Goal: Task Accomplishment & Management: Manage account settings

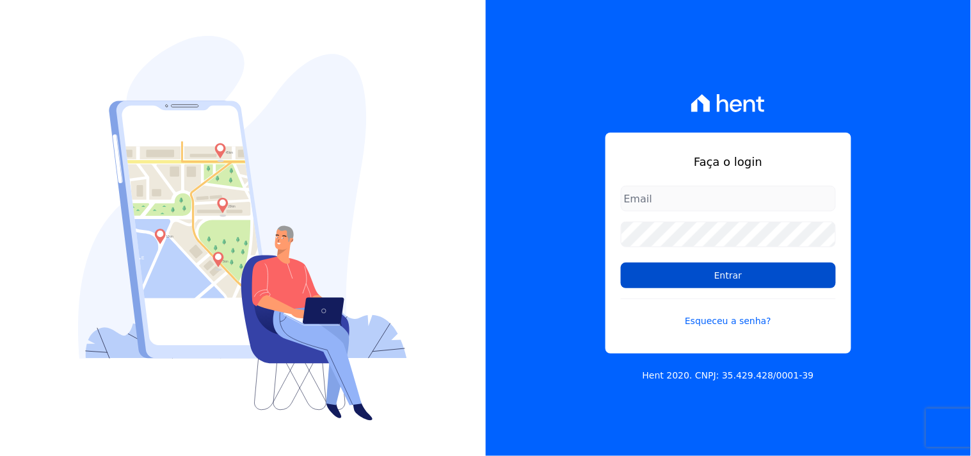
type input "mondeo@mondeoconstrutora.com.br"
click at [723, 268] on input "Entrar" at bounding box center [728, 275] width 215 height 26
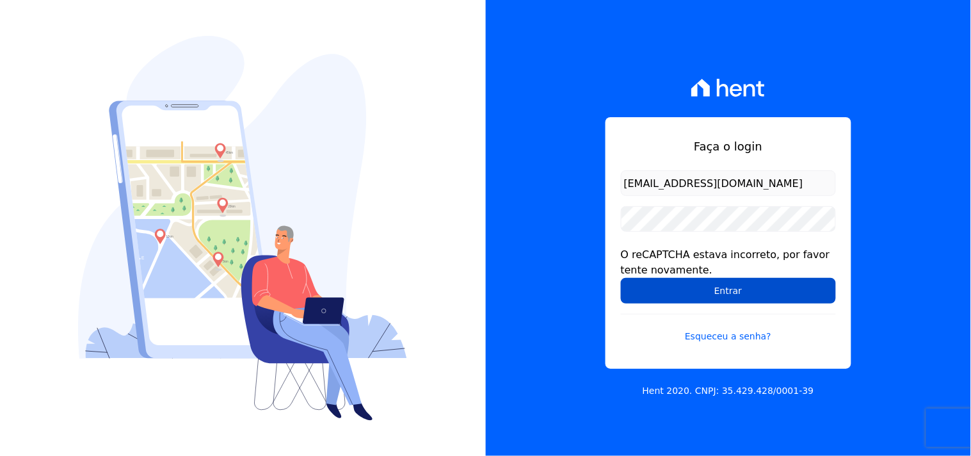
click at [705, 302] on input "Entrar" at bounding box center [728, 291] width 215 height 26
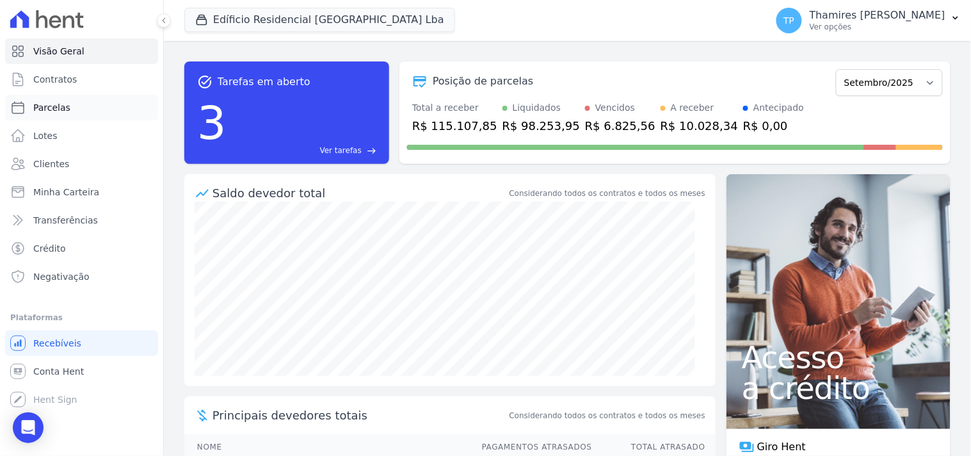
click at [64, 105] on span "Parcelas" at bounding box center [51, 107] width 37 height 13
select select
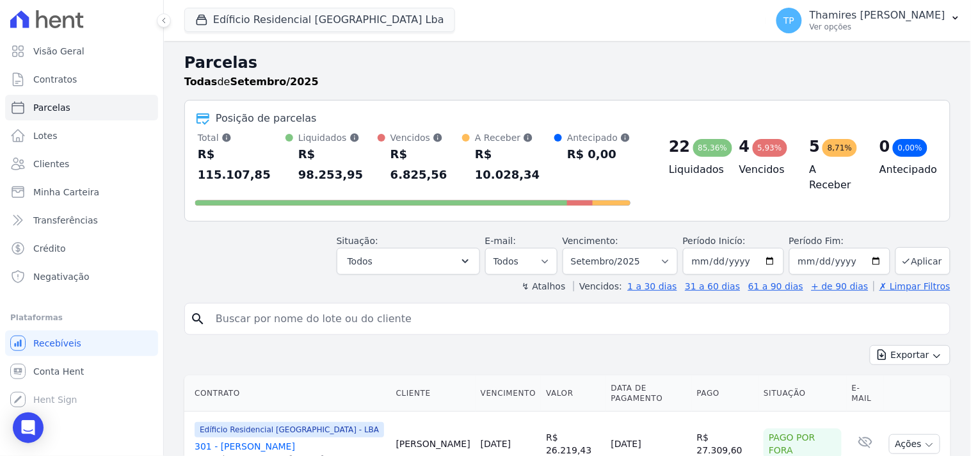
click at [323, 303] on div "search" at bounding box center [567, 319] width 766 height 32
click at [323, 306] on input "search" at bounding box center [576, 319] width 737 height 26
type input "305"
select select
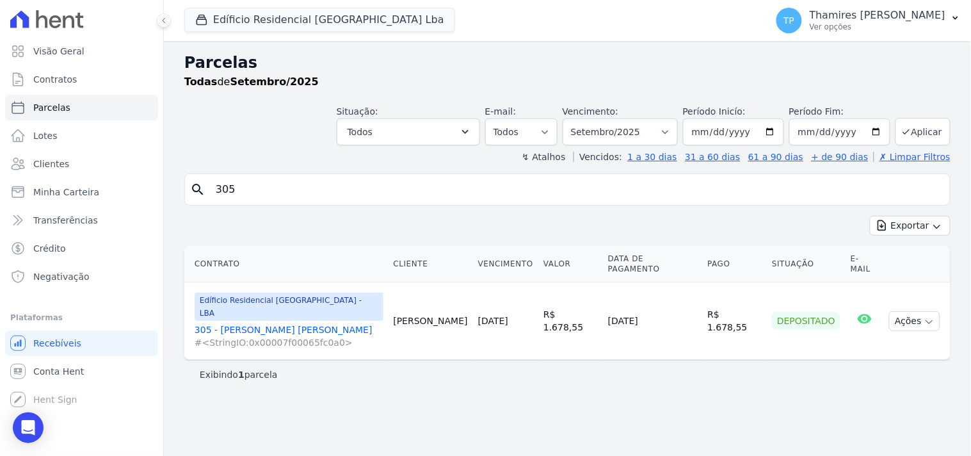
click at [256, 323] on link "305 - Elvis de Oliveira Alves #<StringIO:0x00007f00065fc0a0>" at bounding box center [289, 336] width 189 height 26
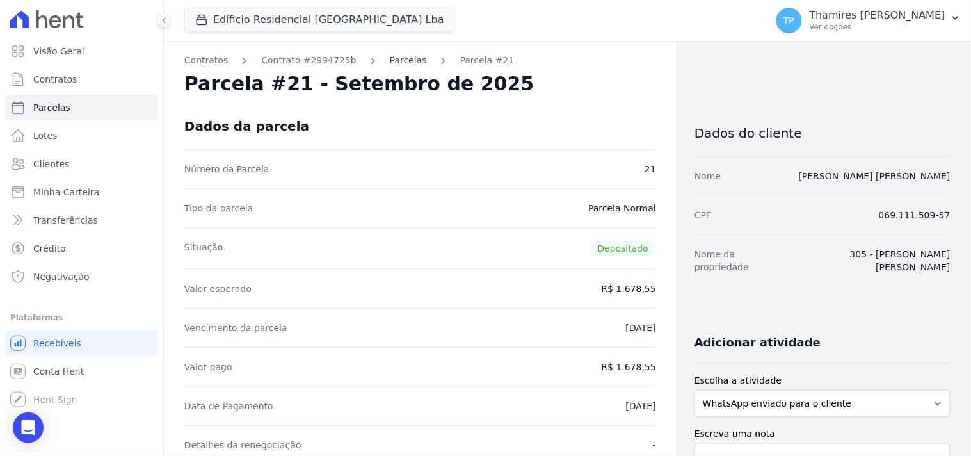
click at [390, 61] on link "Parcelas" at bounding box center [408, 60] width 37 height 13
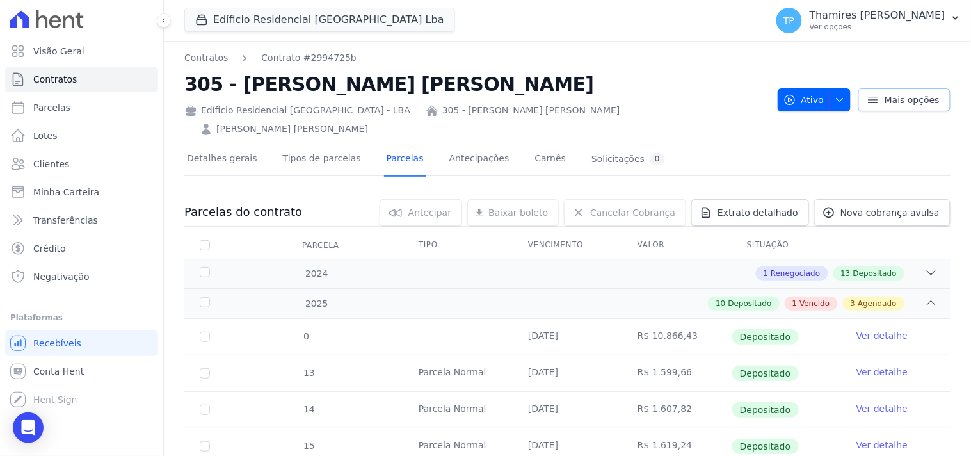
click at [911, 93] on span "Mais opções" at bounding box center [912, 99] width 55 height 13
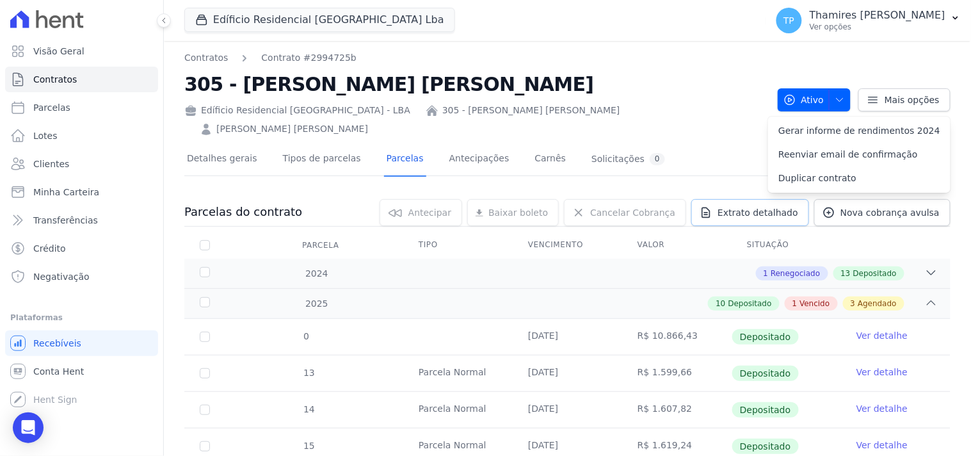
click at [738, 206] on span "Extrato detalhado" at bounding box center [758, 212] width 81 height 13
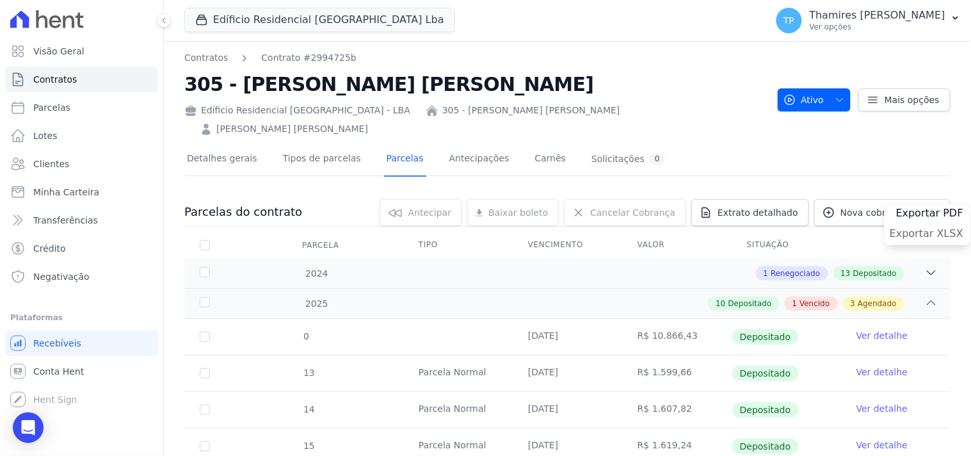
click at [910, 227] on span "Exportar XLSX" at bounding box center [927, 233] width 74 height 13
drag, startPoint x: 346, startPoint y: 197, endPoint x: 307, endPoint y: 91, distance: 113.2
click at [346, 199] on div "0 selecionada(s) Antecipar Antecipar Renegociar Baixar boleto Baixar boleto def…" at bounding box center [626, 212] width 648 height 27
click at [284, 20] on button "Edíficio Residencial Grevílea Park Lba" at bounding box center [319, 20] width 271 height 24
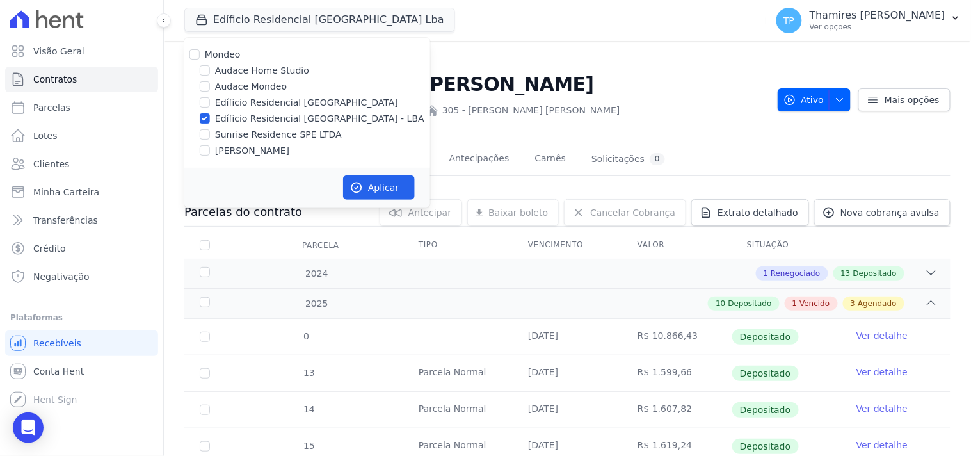
click at [252, 83] on label "Audace Mondeo" at bounding box center [251, 86] width 72 height 13
click at [210, 83] on input "Audace Mondeo" at bounding box center [205, 86] width 10 height 10
checkbox input "true"
click at [261, 122] on label "Edíficio Residencial [GEOGRAPHIC_DATA] - LBA" at bounding box center [319, 118] width 209 height 13
click at [210, 122] on input "Edíficio Residencial [GEOGRAPHIC_DATA] - LBA" at bounding box center [205, 118] width 10 height 10
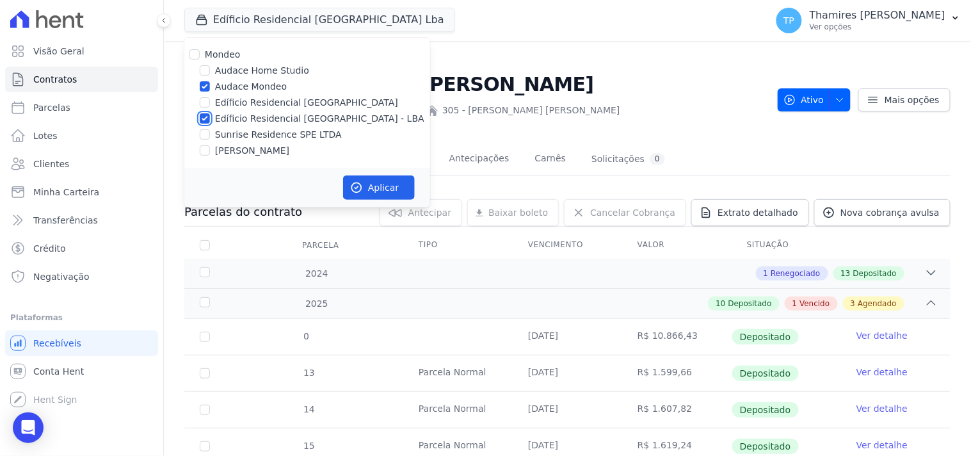
checkbox input "false"
click at [386, 187] on button "Aplicar" at bounding box center [379, 187] width 72 height 24
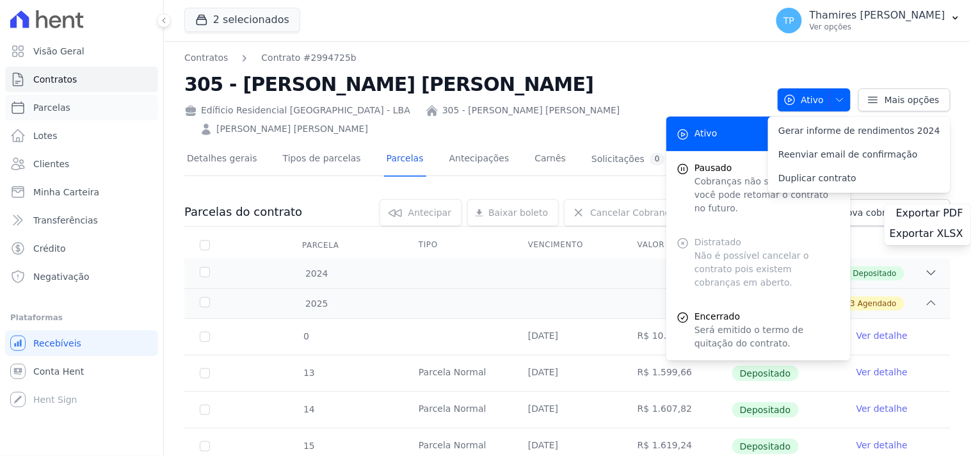
click at [88, 110] on link "Parcelas" at bounding box center [81, 108] width 153 height 26
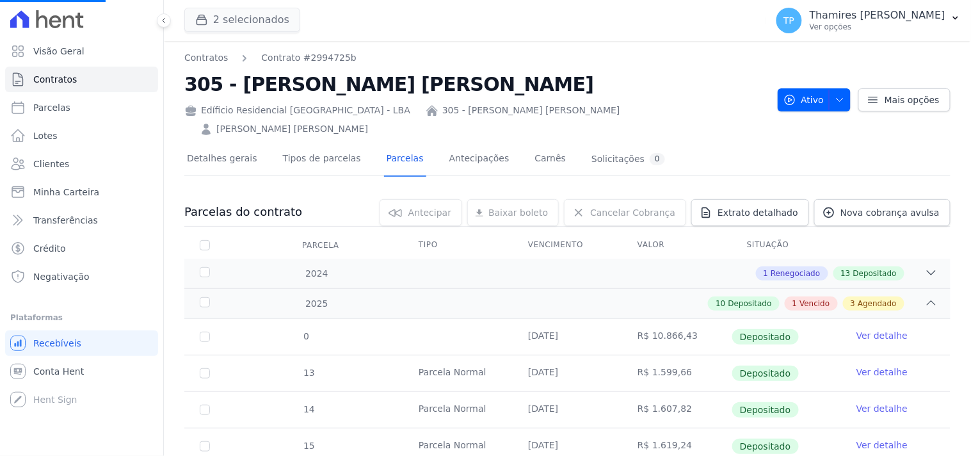
select select
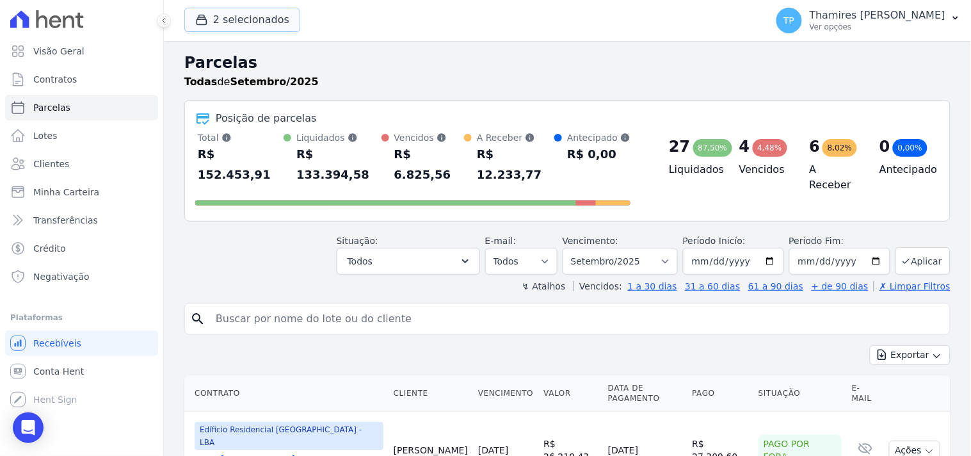
click at [251, 18] on button "2 selecionados" at bounding box center [242, 20] width 116 height 24
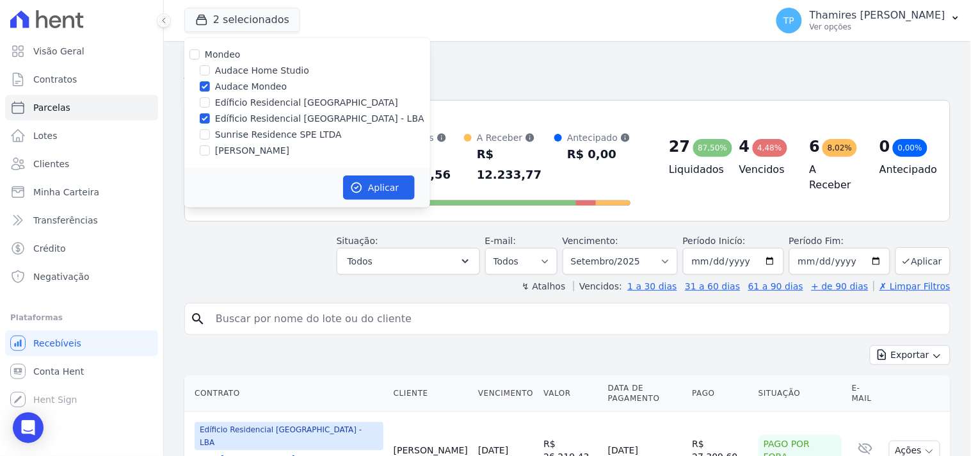
click at [257, 118] on label "Edíficio Residencial [GEOGRAPHIC_DATA] - LBA" at bounding box center [319, 118] width 209 height 13
click at [210, 118] on input "Edíficio Residencial [GEOGRAPHIC_DATA] - LBA" at bounding box center [205, 118] width 10 height 10
checkbox input "false"
click at [388, 186] on button "Aplicar" at bounding box center [379, 187] width 72 height 24
select select
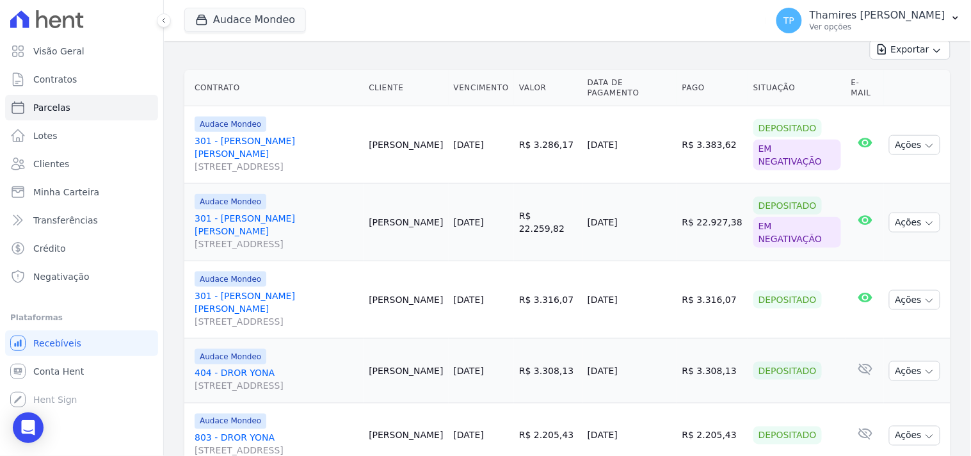
scroll to position [353, 0]
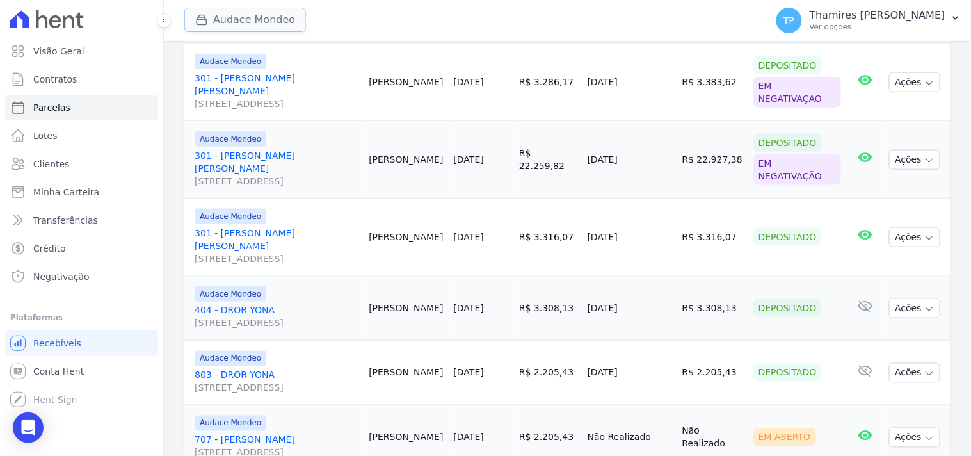
click at [263, 26] on button "Audace Mondeo" at bounding box center [245, 20] width 122 height 24
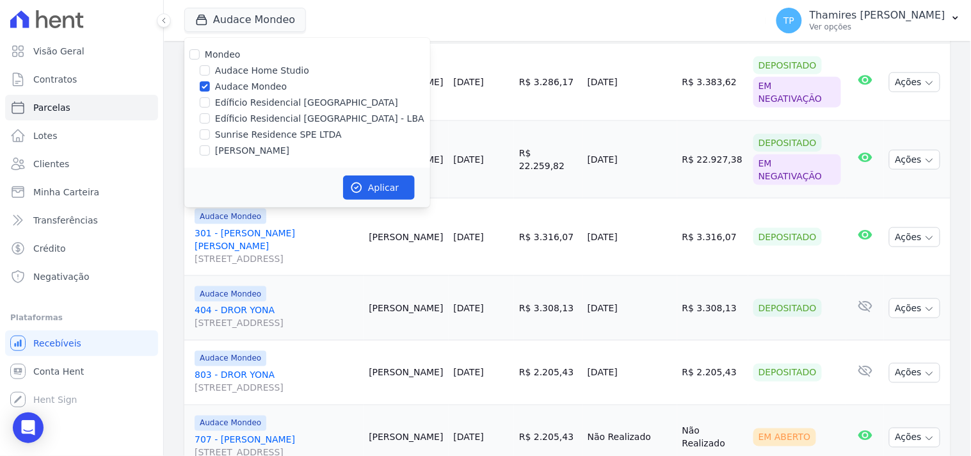
click at [251, 116] on label "Edíficio Residencial [GEOGRAPHIC_DATA] - LBA" at bounding box center [319, 118] width 209 height 13
click at [210, 116] on input "Edíficio Residencial [GEOGRAPHIC_DATA] - LBA" at bounding box center [205, 118] width 10 height 10
checkbox input "true"
click at [248, 87] on label "Audace Mondeo" at bounding box center [251, 86] width 72 height 13
click at [210, 87] on input "Audace Mondeo" at bounding box center [205, 86] width 10 height 10
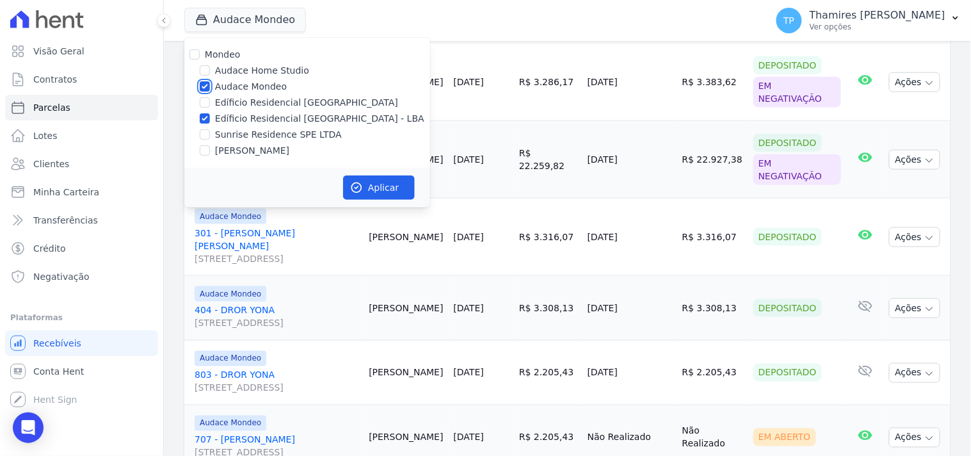
checkbox input "false"
click at [341, 183] on div "Aplicar" at bounding box center [307, 188] width 246 height 40
click at [363, 191] on button "Aplicar" at bounding box center [379, 187] width 72 height 24
select select
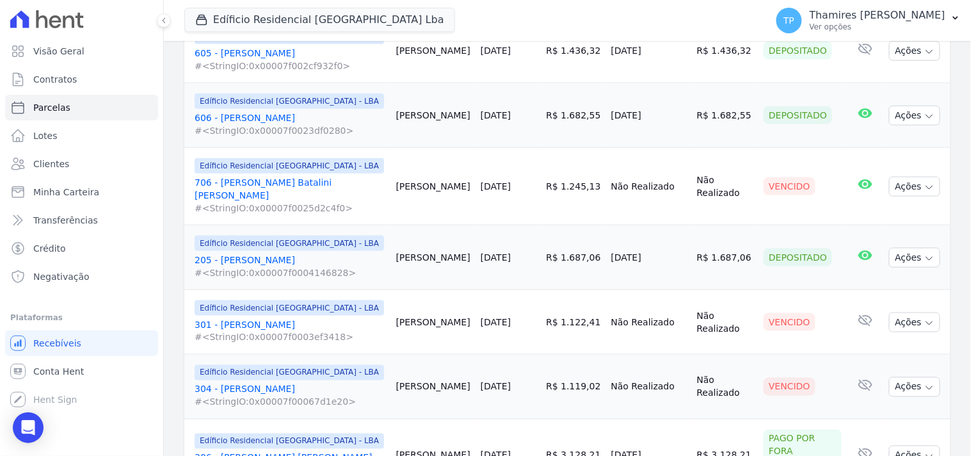
scroll to position [1598, 0]
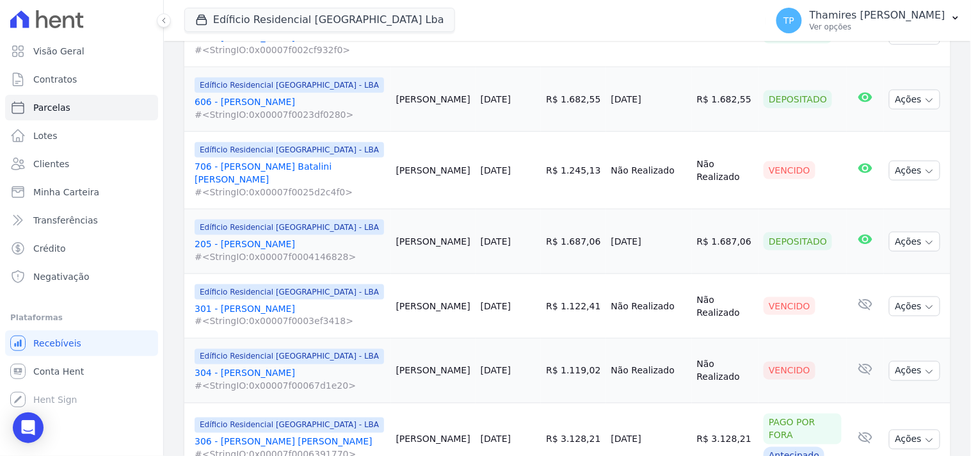
select select
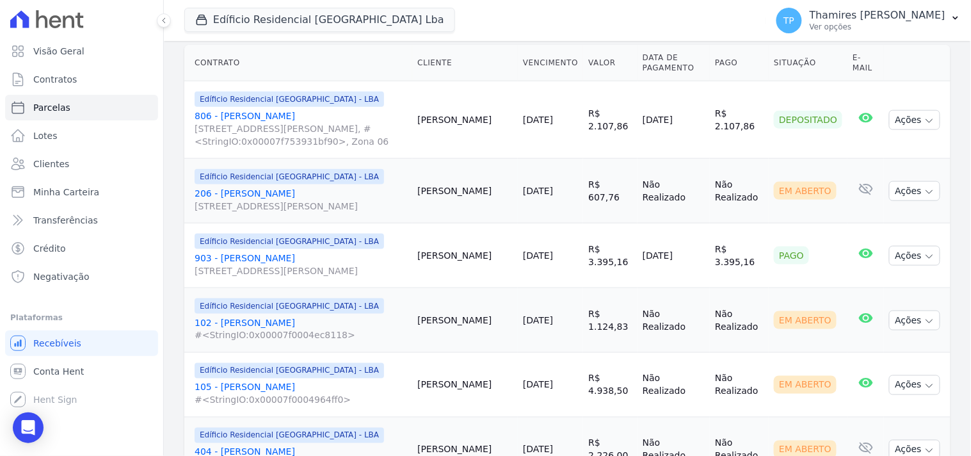
scroll to position [355, 0]
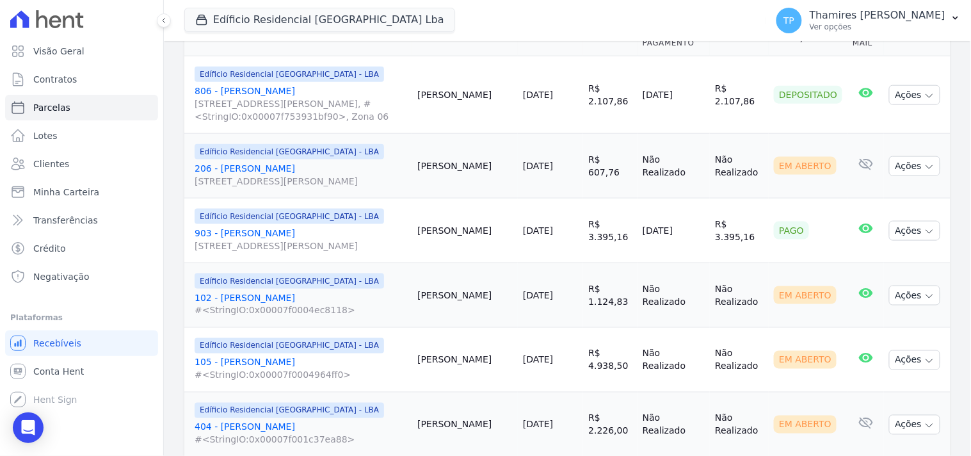
drag, startPoint x: 617, startPoint y: 214, endPoint x: 715, endPoint y: 214, distance: 97.9
click at [715, 214] on tr "Edíficio Residencial Grevílea Park - LBA 903 - Maria Vitória Istchuk Rua Antôni…" at bounding box center [567, 230] width 766 height 65
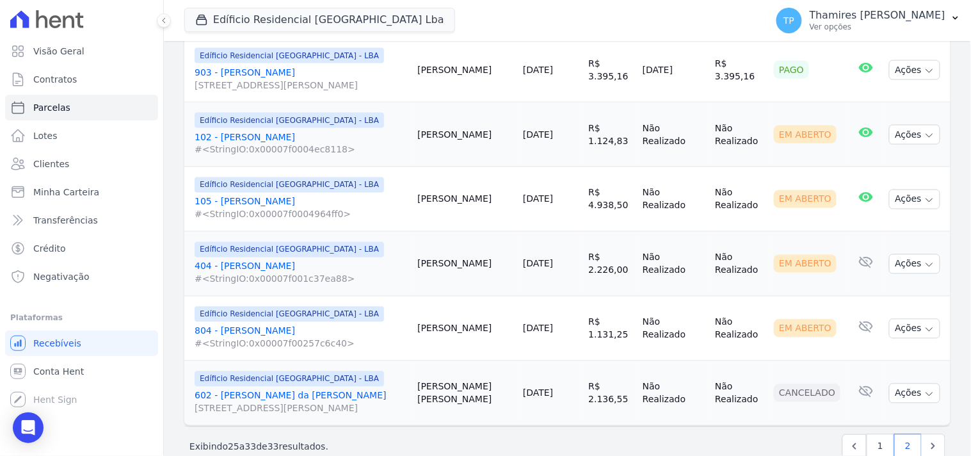
scroll to position [522, 0]
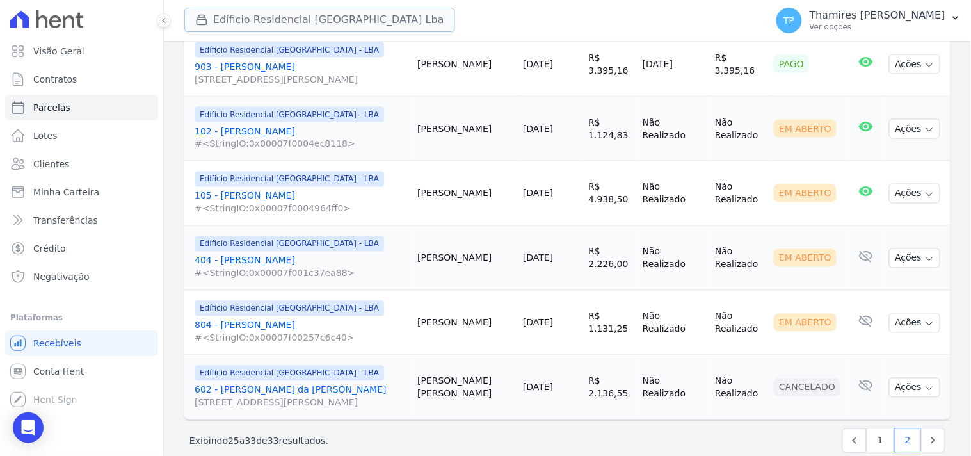
click at [352, 14] on button "Edíficio Residencial Grevílea Park Lba" at bounding box center [319, 20] width 271 height 24
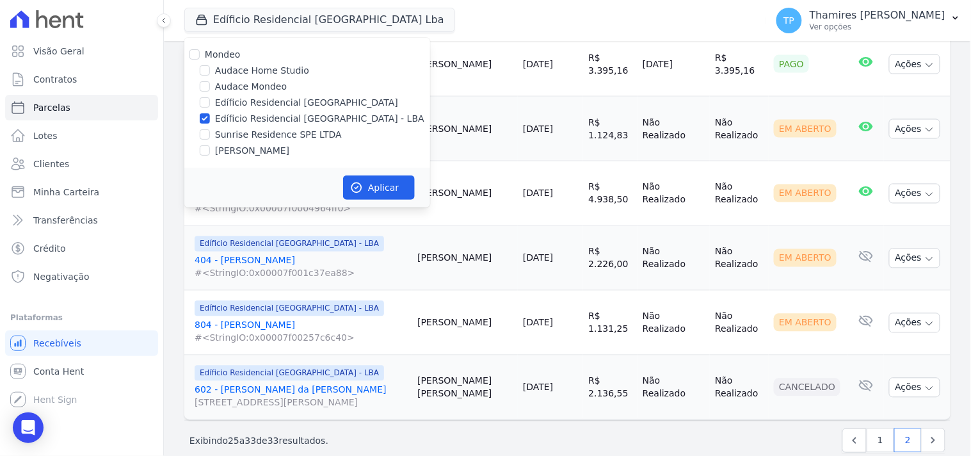
click at [241, 148] on label "[PERSON_NAME]" at bounding box center [252, 150] width 74 height 13
click at [210, 148] on input "[PERSON_NAME]" at bounding box center [205, 150] width 10 height 10
checkbox input "true"
click at [266, 116] on label "Edíficio Residencial [GEOGRAPHIC_DATA] - LBA" at bounding box center [319, 118] width 209 height 13
click at [210, 116] on input "Edíficio Residencial [GEOGRAPHIC_DATA] - LBA" at bounding box center [205, 118] width 10 height 10
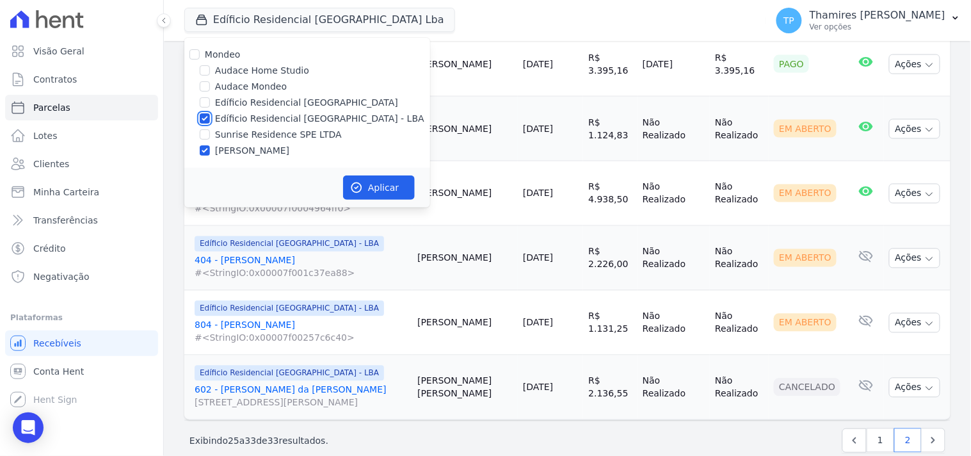
checkbox input "false"
click at [369, 179] on button "Aplicar" at bounding box center [379, 187] width 72 height 24
select select
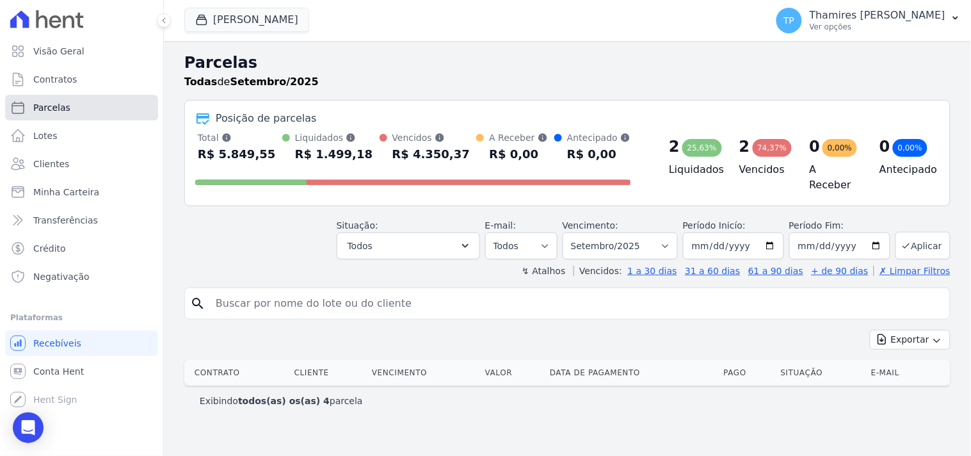
click at [65, 106] on span "Parcelas" at bounding box center [51, 107] width 37 height 13
select select
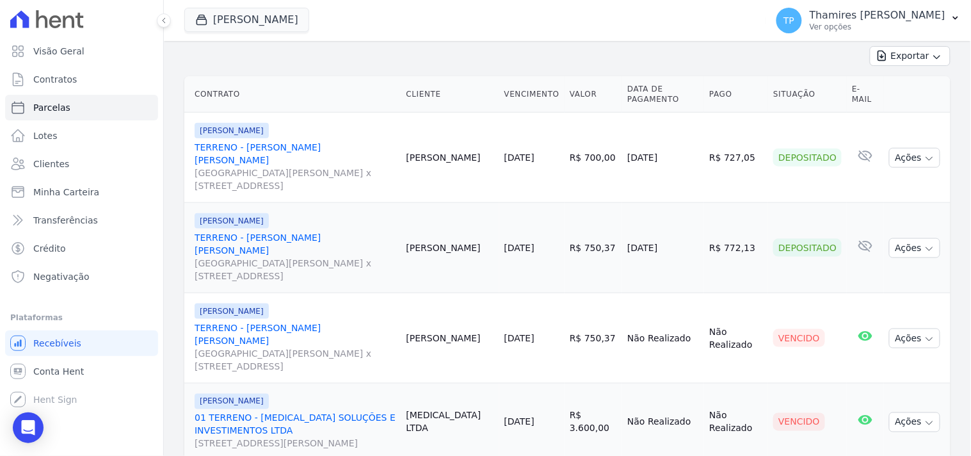
scroll to position [284, 0]
click at [259, 28] on button "Terreno De Goioerê" at bounding box center [246, 20] width 125 height 24
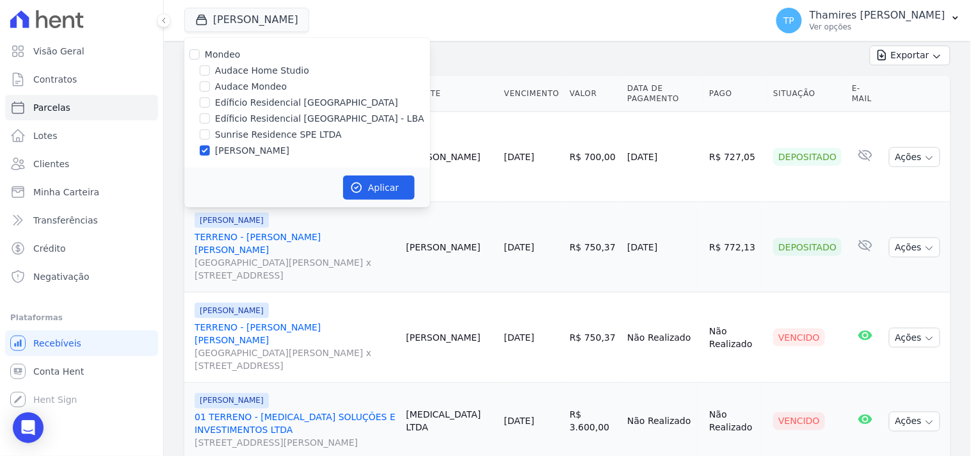
click at [239, 131] on label "Sunrise Residence SPE LTDA" at bounding box center [278, 134] width 127 height 13
click at [210, 131] on input "Sunrise Residence SPE LTDA" at bounding box center [205, 134] width 10 height 10
checkbox input "true"
click at [250, 145] on label "[PERSON_NAME]" at bounding box center [252, 150] width 74 height 13
click at [210, 145] on input "[PERSON_NAME]" at bounding box center [205, 150] width 10 height 10
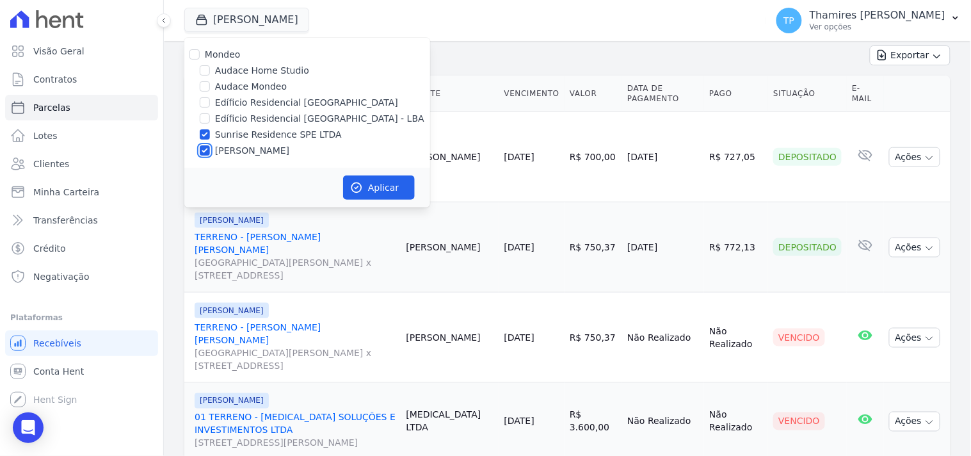
checkbox input "false"
click at [374, 182] on button "Aplicar" at bounding box center [379, 187] width 72 height 24
select select
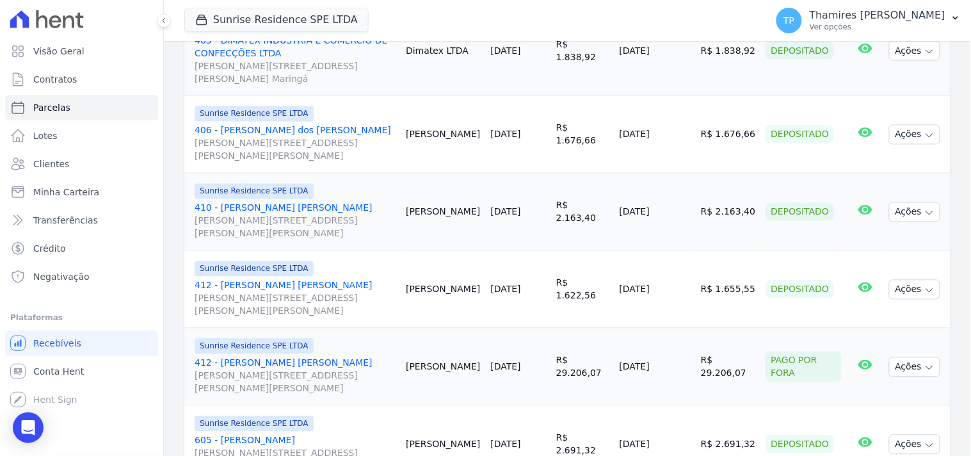
scroll to position [1813, 0]
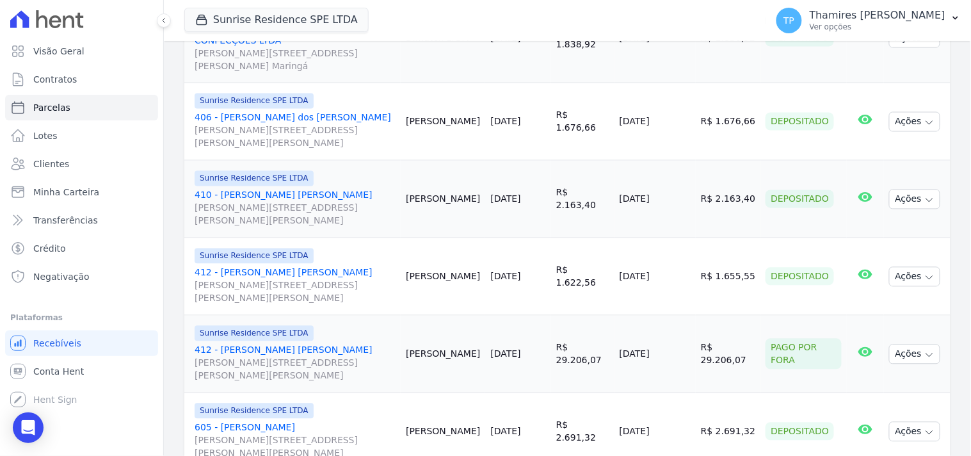
select select
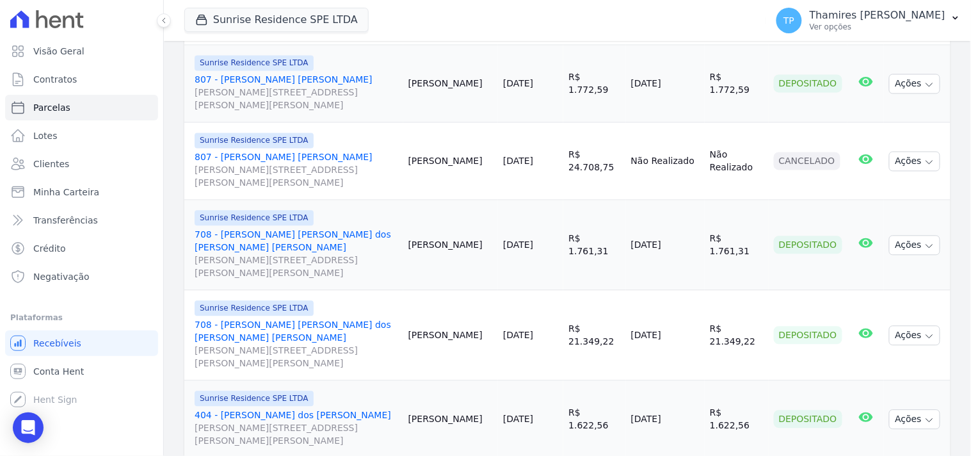
scroll to position [1929, 0]
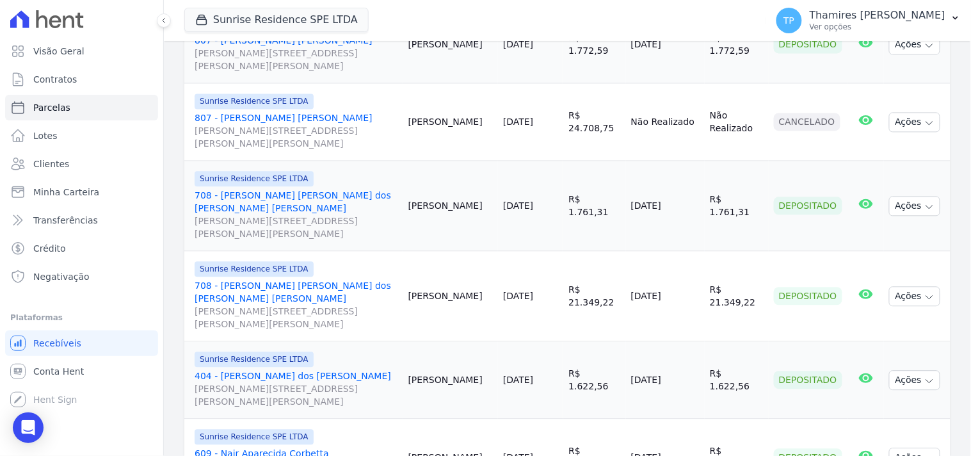
select select
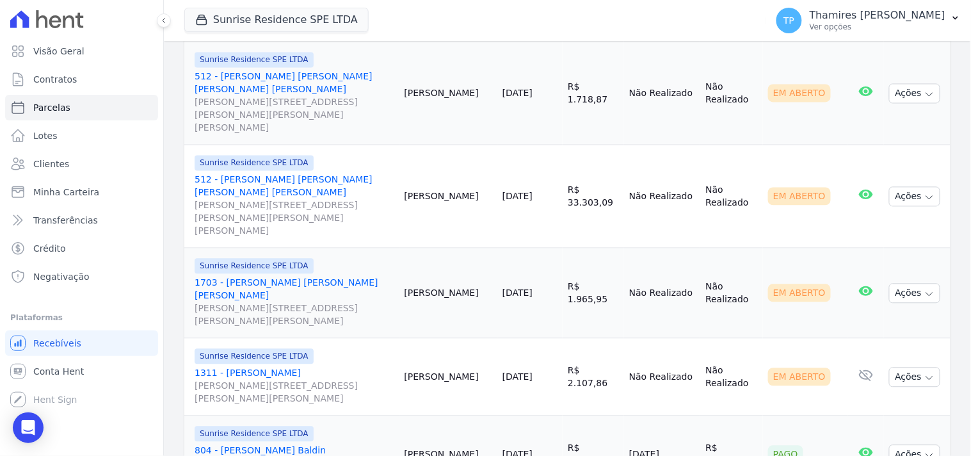
scroll to position [1929, 0]
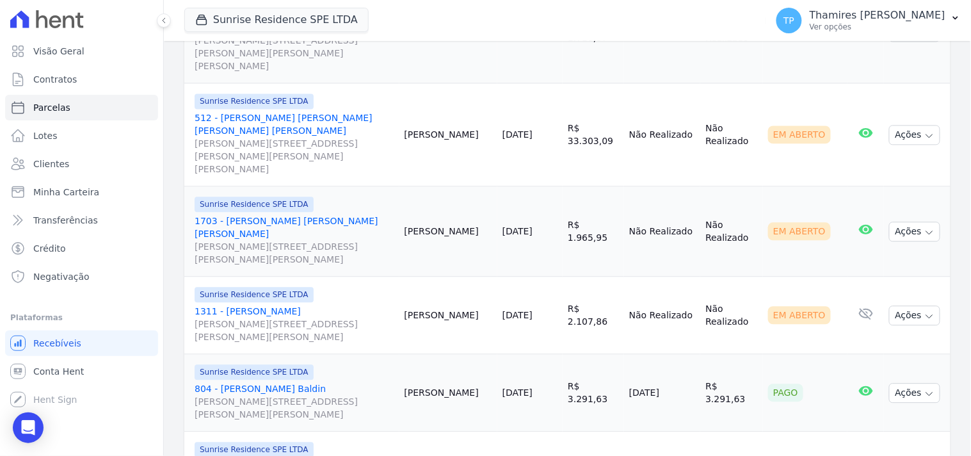
drag, startPoint x: 610, startPoint y: 289, endPoint x: 698, endPoint y: 286, distance: 88.4
click at [698, 354] on tr "Sunrise Residence SPE LTDA 804 - Guilherme Bachesk Baldin Rua Anacleto Luiz de …" at bounding box center [567, 392] width 766 height 77
select select
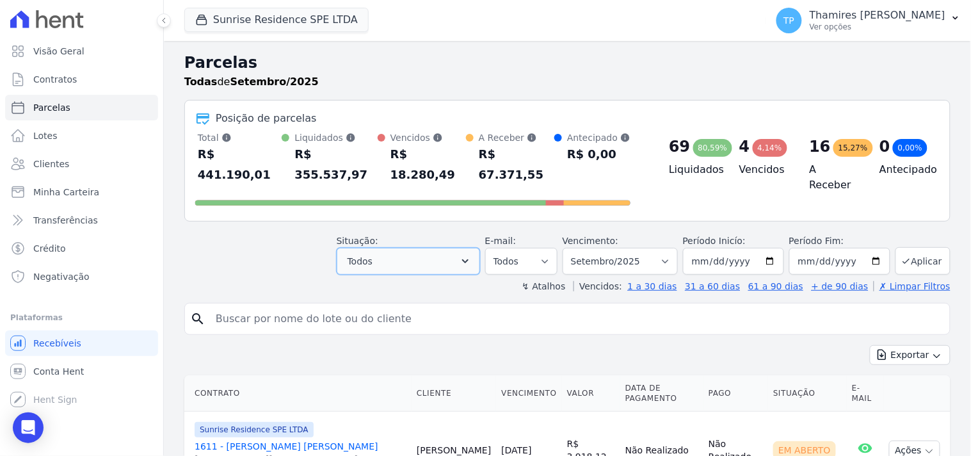
click at [420, 248] on button "Todos" at bounding box center [408, 261] width 143 height 27
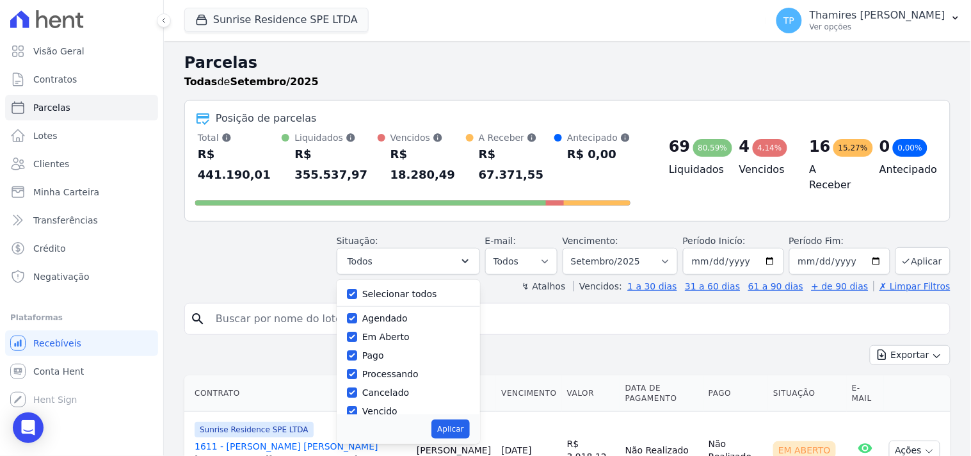
click at [404, 289] on label "Selecionar todos" at bounding box center [399, 294] width 75 height 10
click at [357, 289] on input "Selecionar todos" at bounding box center [352, 294] width 10 height 10
checkbox input "false"
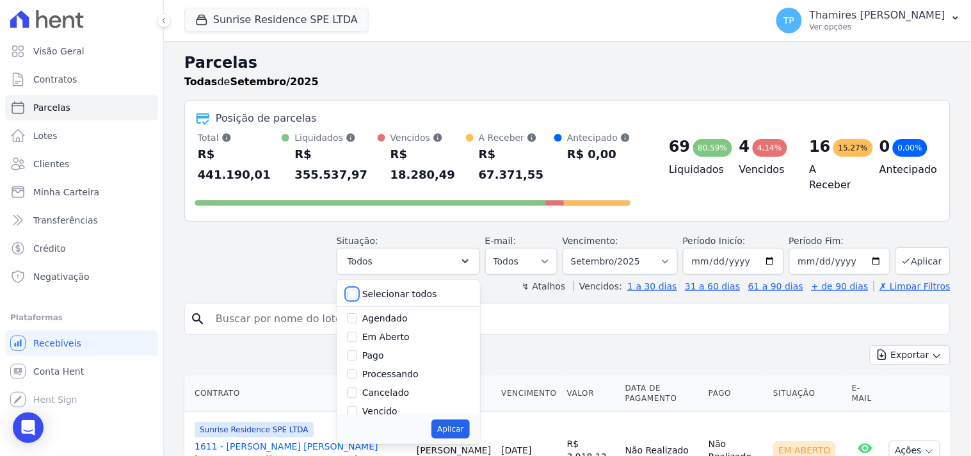
checkbox input "false"
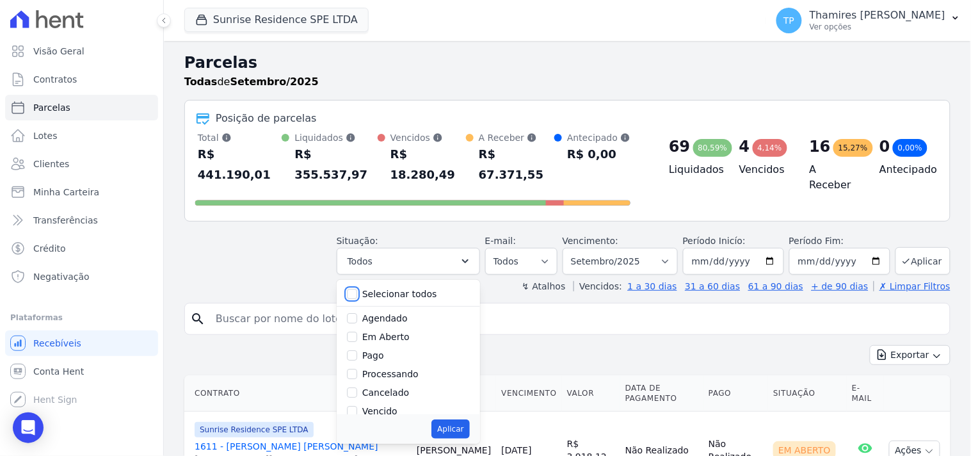
checkbox input "false"
click at [385, 335] on label "Vencido" at bounding box center [379, 340] width 35 height 10
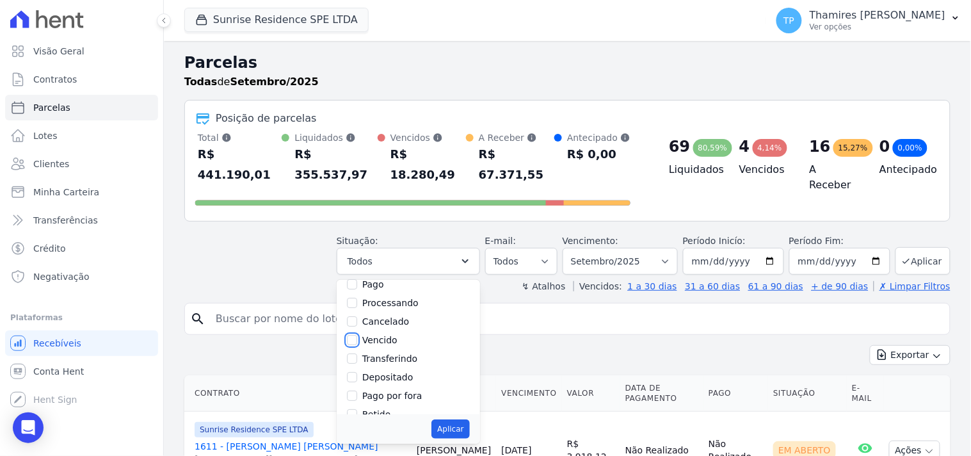
click at [357, 335] on input "Vencido" at bounding box center [352, 340] width 10 height 10
checkbox input "true"
click at [457, 419] on button "Aplicar" at bounding box center [450, 428] width 38 height 19
select select "overdue"
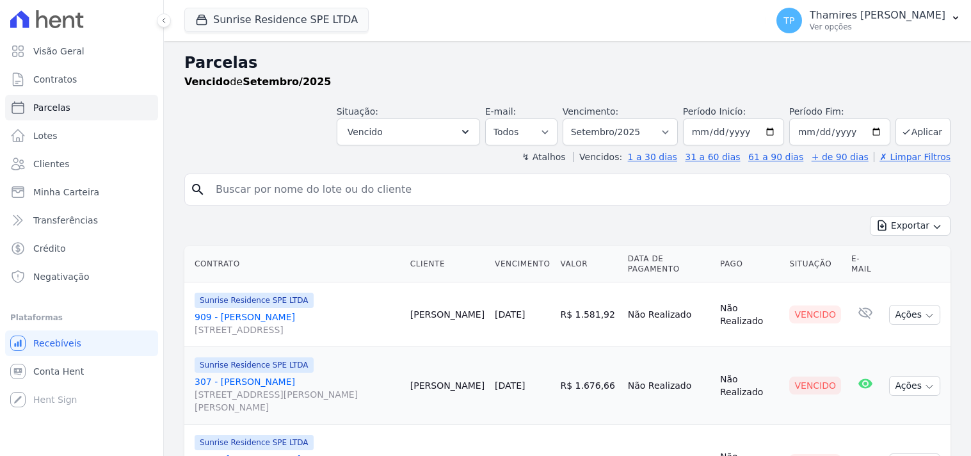
select select
click at [620, 139] on select "Filtrar por período ──────── Todos os meses Fevereiro/2024 Março/2024 Abril/202…" at bounding box center [620, 131] width 115 height 27
select select "all"
click at [571, 118] on select "Filtrar por período ──────── Todos os meses Fevereiro/2024 Março/2024 Abril/202…" at bounding box center [620, 131] width 115 height 27
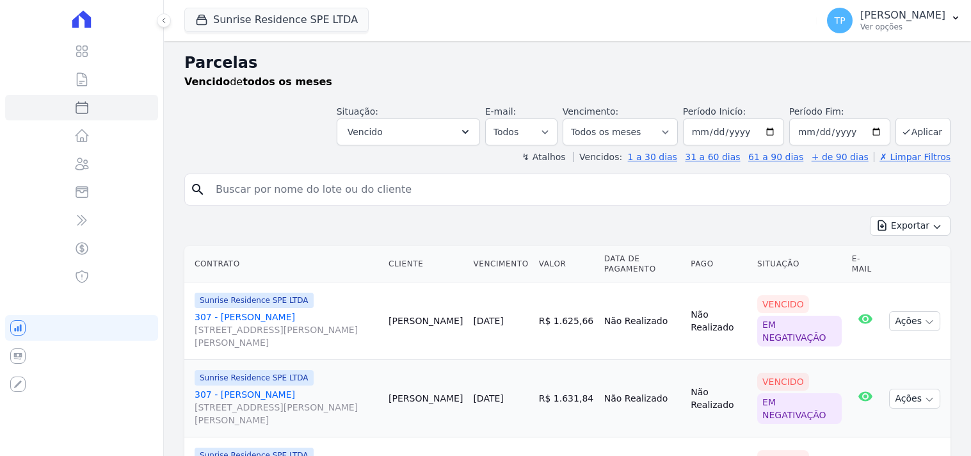
select select
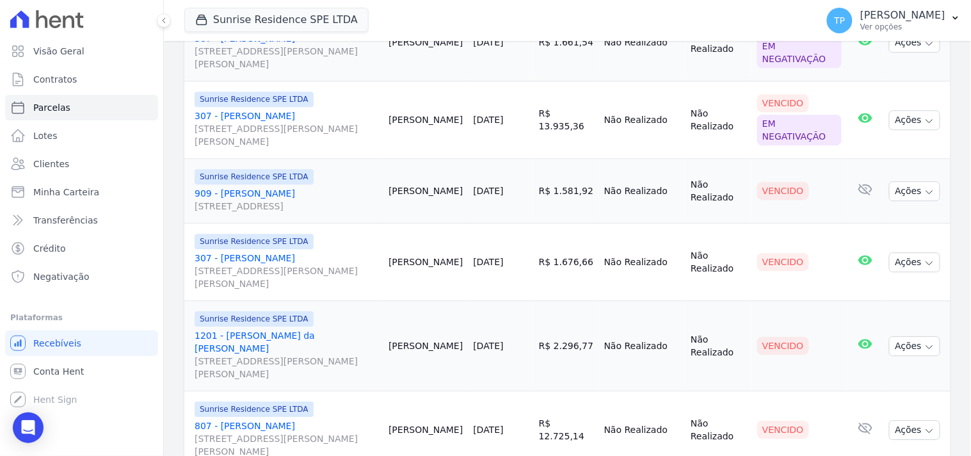
scroll to position [855, 0]
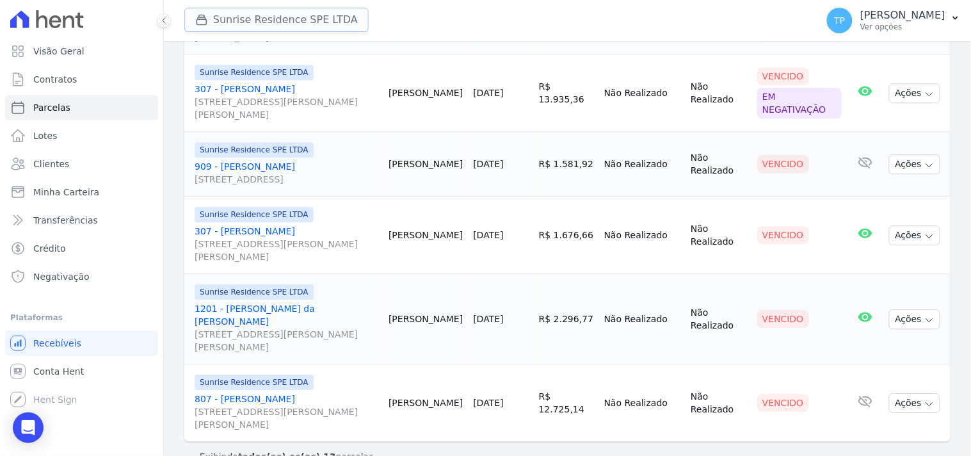
click at [292, 20] on button "Sunrise Residence SPE LTDA" at bounding box center [276, 20] width 184 height 24
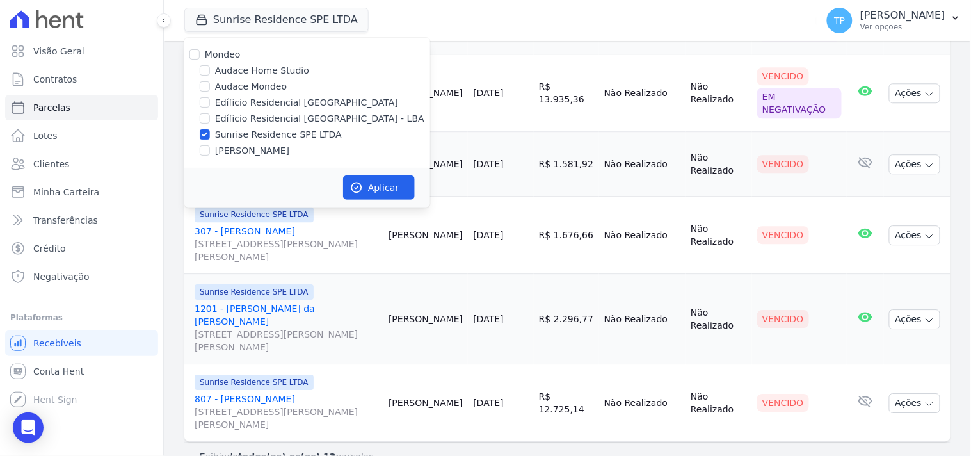
click at [250, 119] on label "Edíficio Residencial [GEOGRAPHIC_DATA] - LBA" at bounding box center [319, 118] width 209 height 13
click at [210, 119] on input "Edíficio Residencial [GEOGRAPHIC_DATA] - LBA" at bounding box center [205, 118] width 10 height 10
checkbox input "true"
click at [254, 130] on label "Sunrise Residence SPE LTDA" at bounding box center [278, 134] width 127 height 13
click at [210, 130] on input "Sunrise Residence SPE LTDA" at bounding box center [205, 134] width 10 height 10
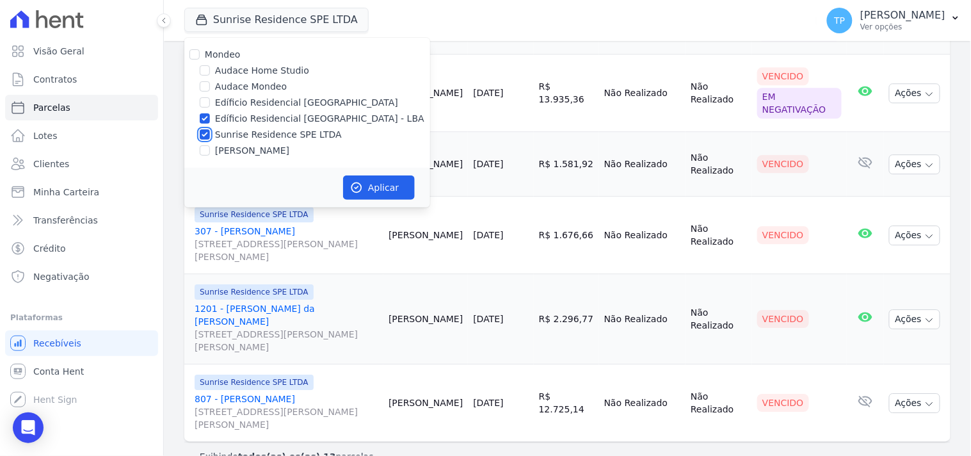
checkbox input "false"
click at [397, 194] on button "Aplicar" at bounding box center [379, 187] width 72 height 24
select select
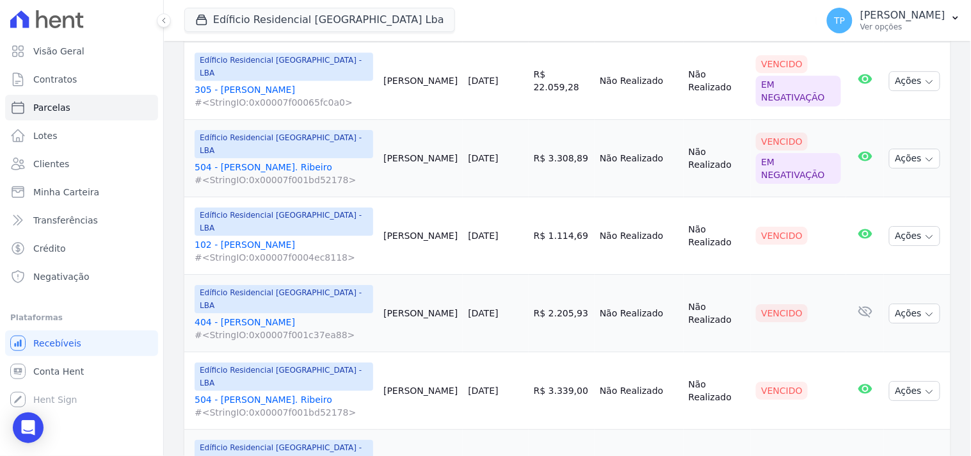
scroll to position [1020, 0]
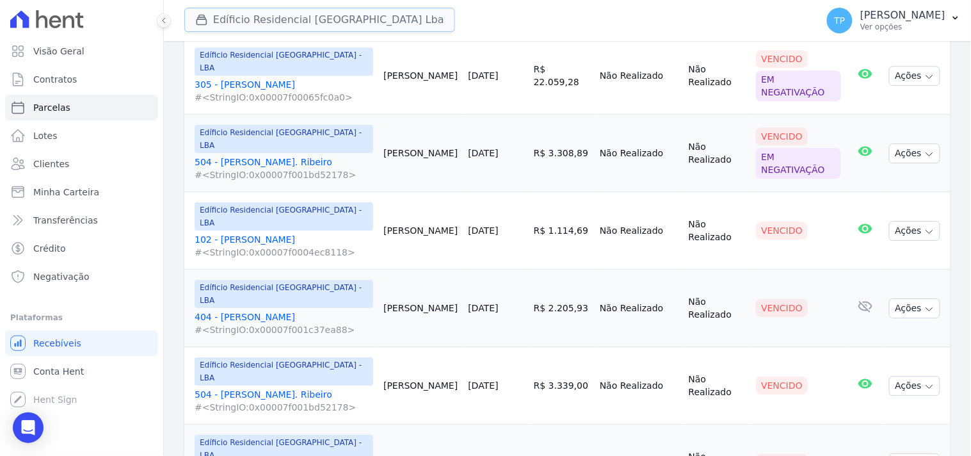
click at [257, 19] on button "Edíficio Residencial Grevílea Park Lba" at bounding box center [319, 20] width 271 height 24
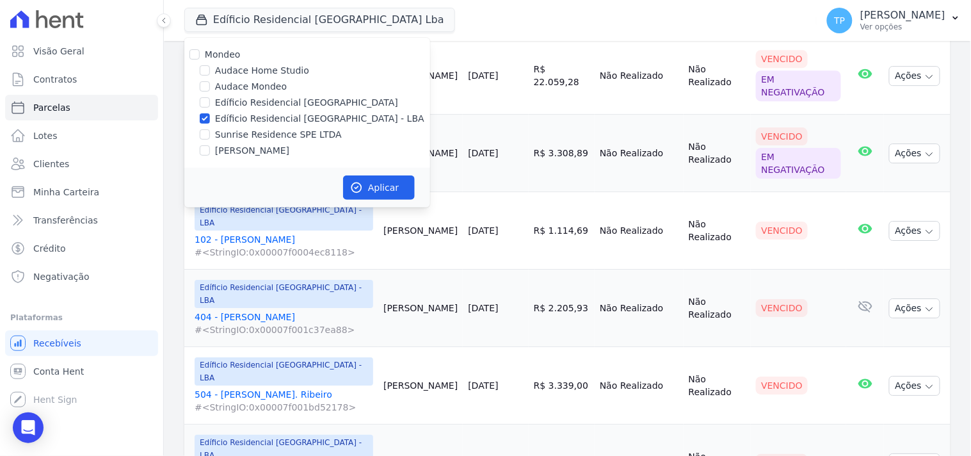
click at [225, 112] on label "Edíficio Residencial [GEOGRAPHIC_DATA] - LBA" at bounding box center [319, 118] width 209 height 13
click at [210, 113] on input "Edíficio Residencial [GEOGRAPHIC_DATA] - LBA" at bounding box center [205, 118] width 10 height 10
checkbox input "false"
drag, startPoint x: 103, startPoint y: 52, endPoint x: 135, endPoint y: 76, distance: 39.8
click at [101, 51] on link "Visão Geral" at bounding box center [81, 51] width 153 height 26
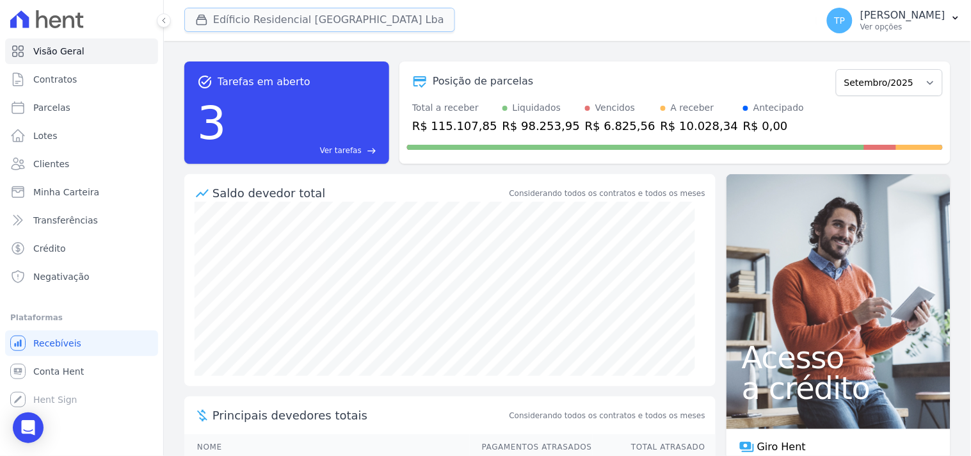
click at [311, 31] on button "Edíficio Residencial Grevílea Park Lba" at bounding box center [319, 20] width 271 height 24
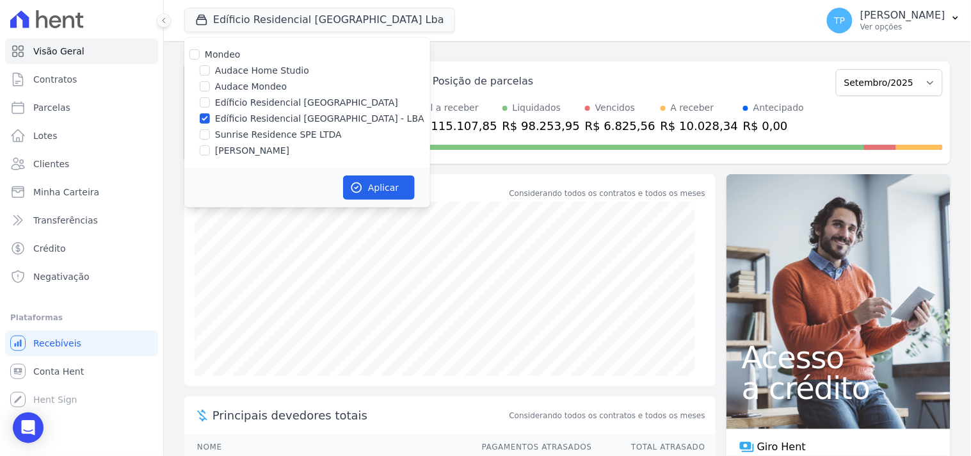
click at [433, 12] on div "Edíficio Residencial Grevílea Park Lba Mondeo Audace Home Studio Audace Mondeo …" at bounding box center [497, 20] width 627 height 42
